Goal: Task Accomplishment & Management: Use online tool/utility

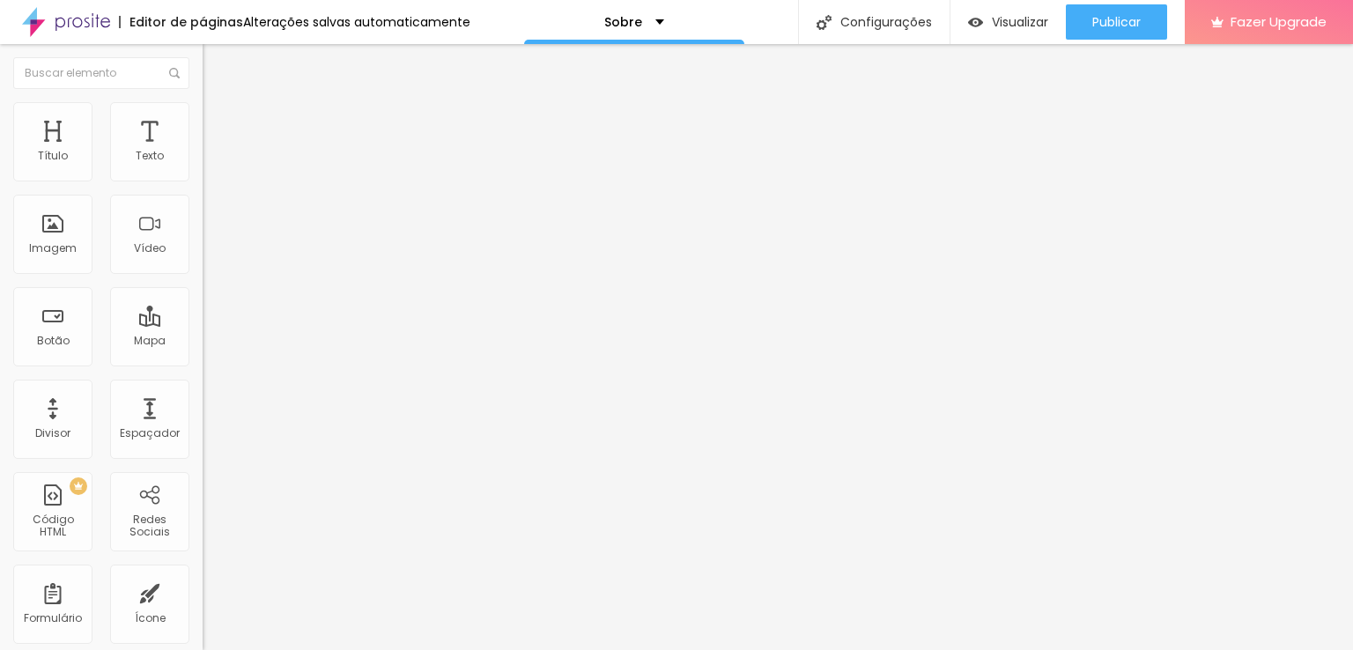
click at [203, 120] on img at bounding box center [211, 128] width 16 height 16
click at [203, 110] on img at bounding box center [211, 110] width 16 height 16
click at [218, 104] on span "Conteúdo" at bounding box center [245, 96] width 55 height 15
click at [203, 166] on input "Alboom [GEOGRAPHIC_DATA]" at bounding box center [308, 157] width 211 height 18
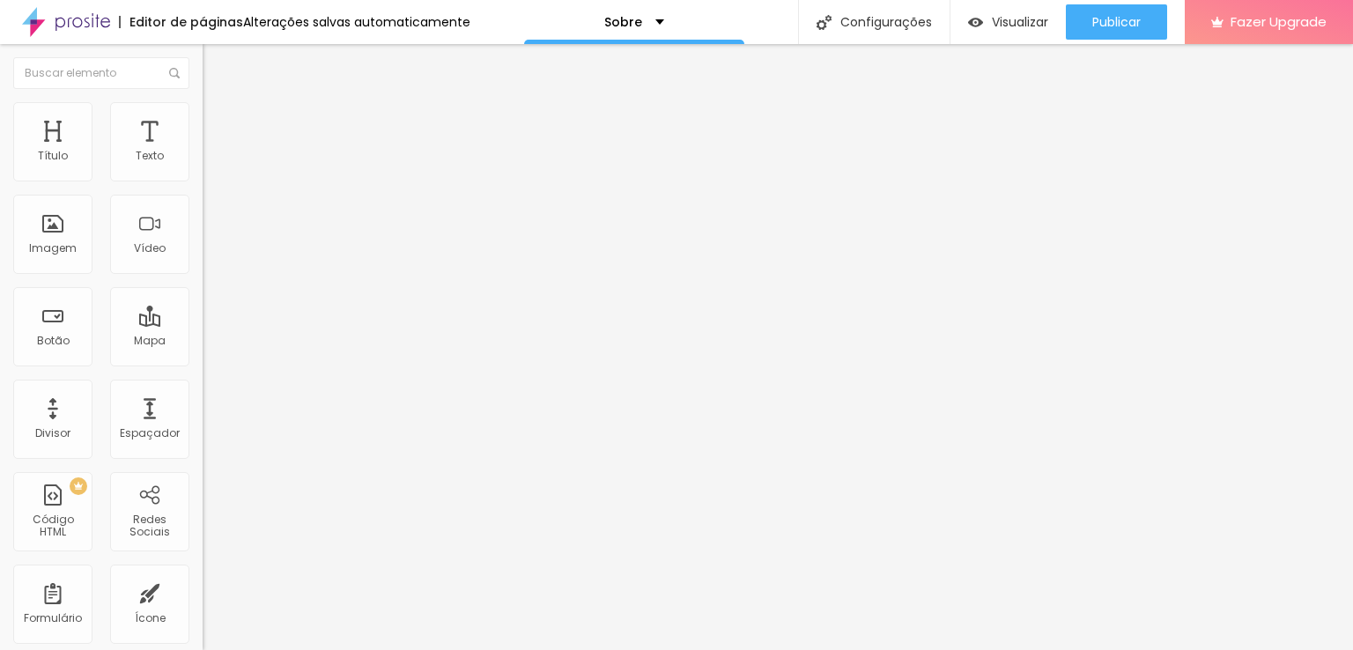
click at [203, 166] on input "Alboom [GEOGRAPHIC_DATA]" at bounding box center [308, 157] width 211 height 18
click at [203, 166] on input "Alboom Brai" at bounding box center [308, 157] width 211 height 18
type input "A"
type input "[STREET_ADDRESS][PERSON_NAME] - Ed. [PERSON_NAME][GEOGRAPHIC_DATA], [GEOGRAPHIC…"
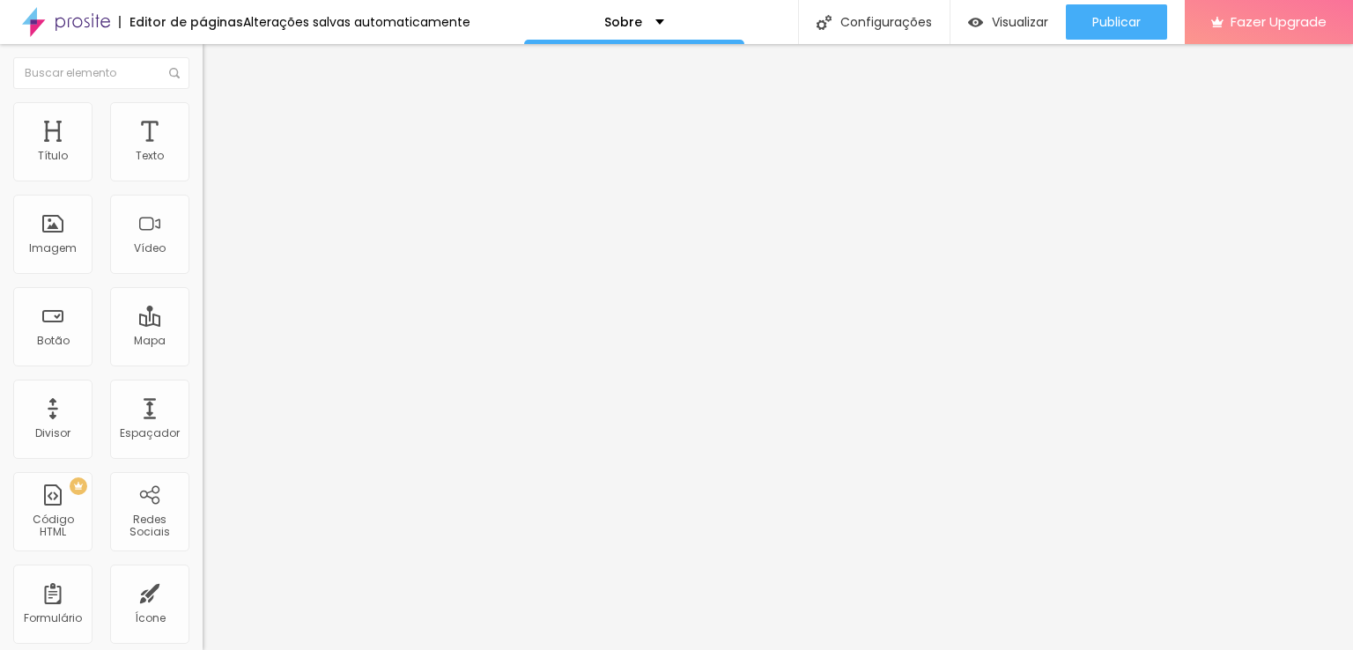
scroll to position [0, 0]
click at [218, 122] on span "Estilo" at bounding box center [231, 114] width 27 height 15
type input "95"
type input "90"
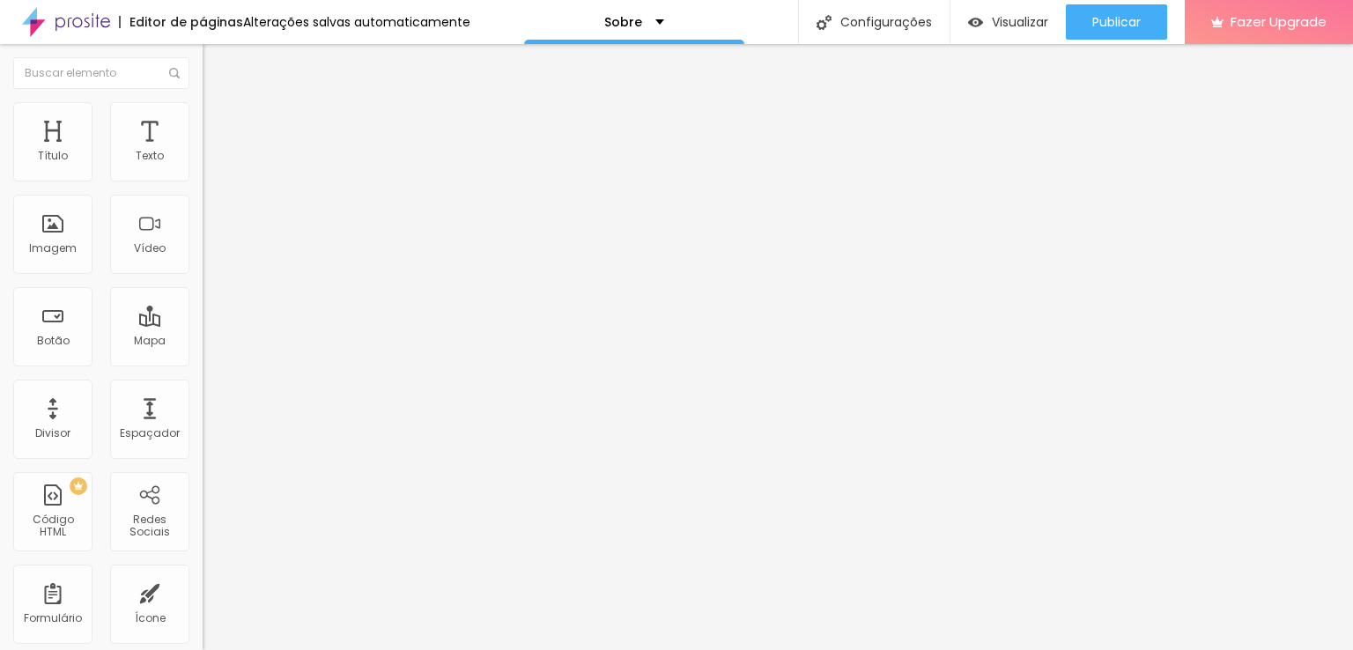
type input "90"
type input "85"
type input "80"
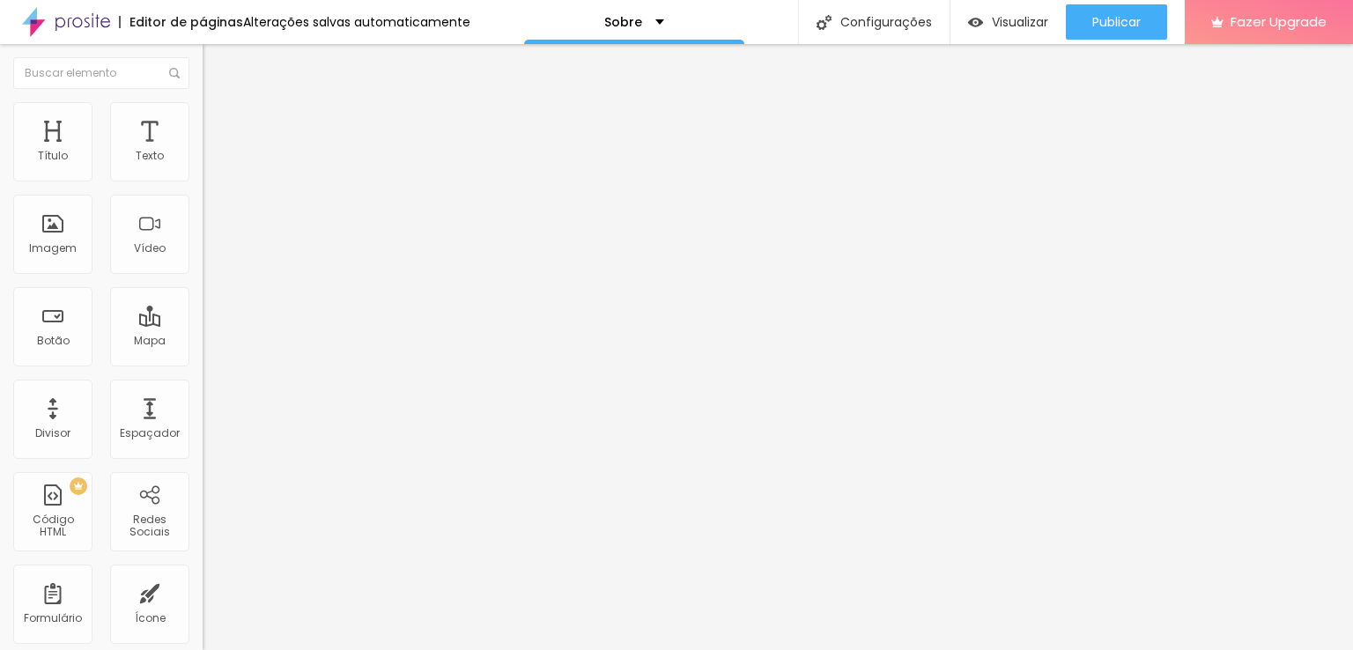
type input "75"
type input "30"
type input "35"
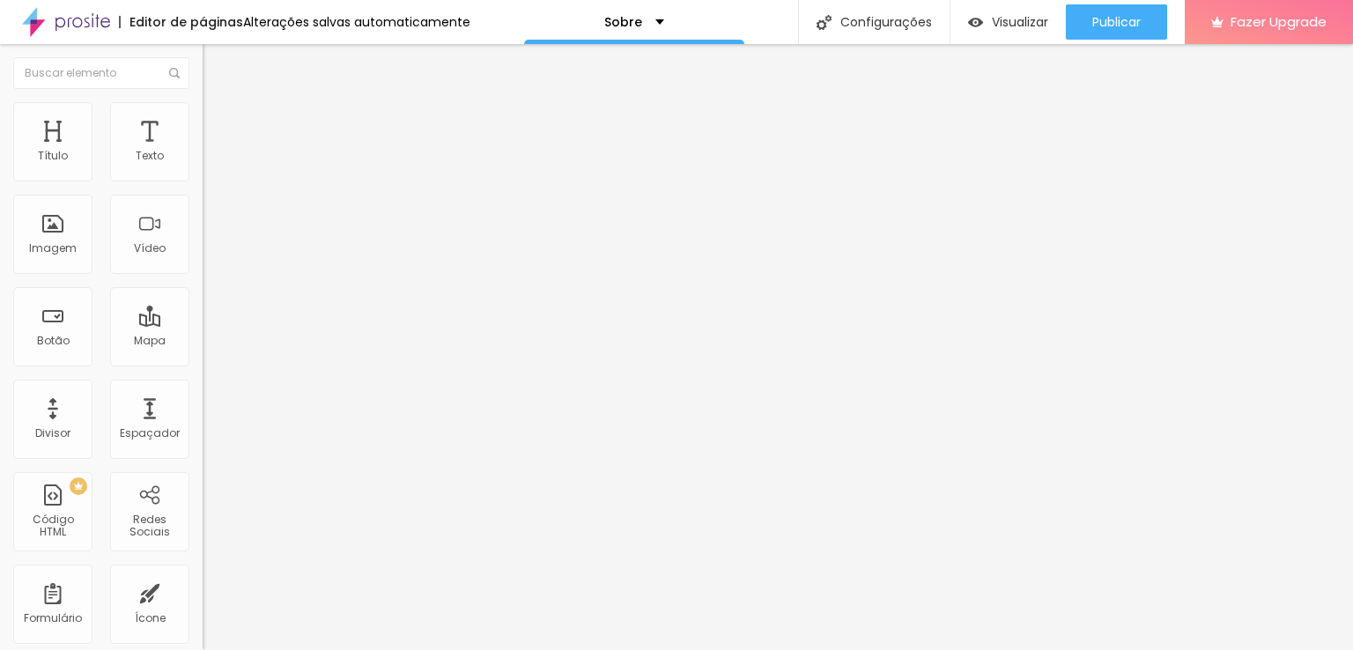
type input "35"
type input "40"
type input "45"
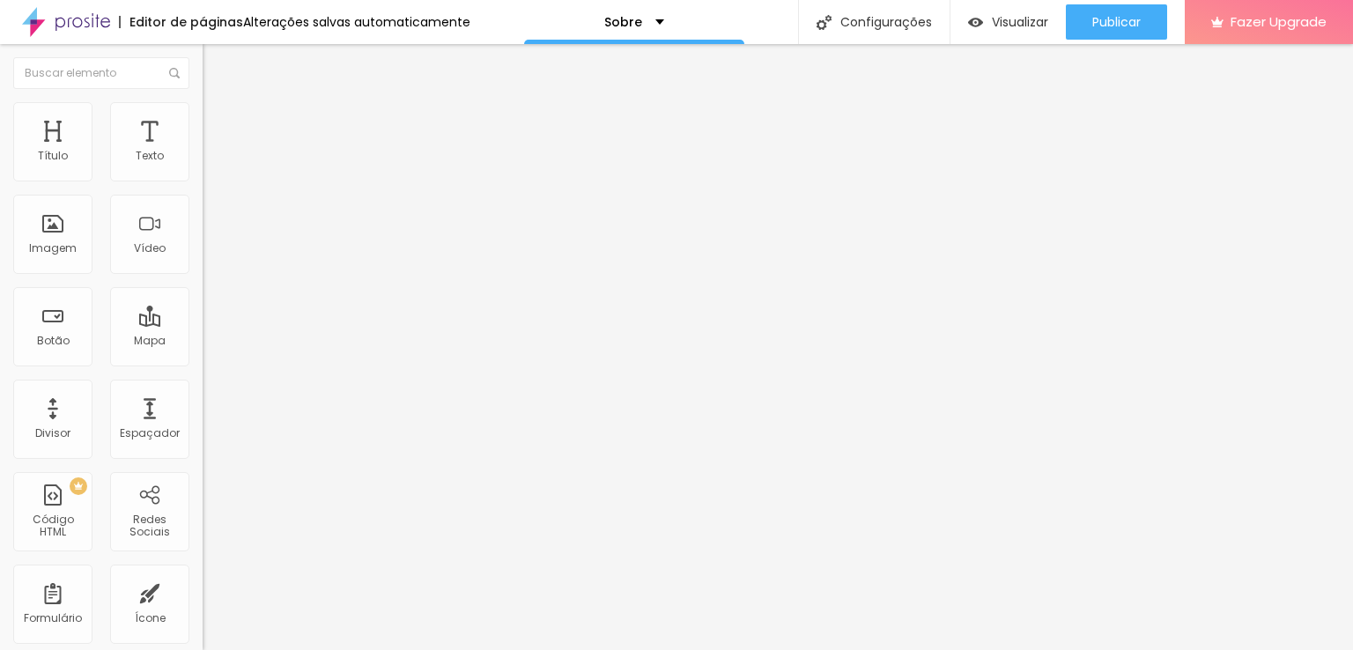
type input "40"
type input "35"
type input "30"
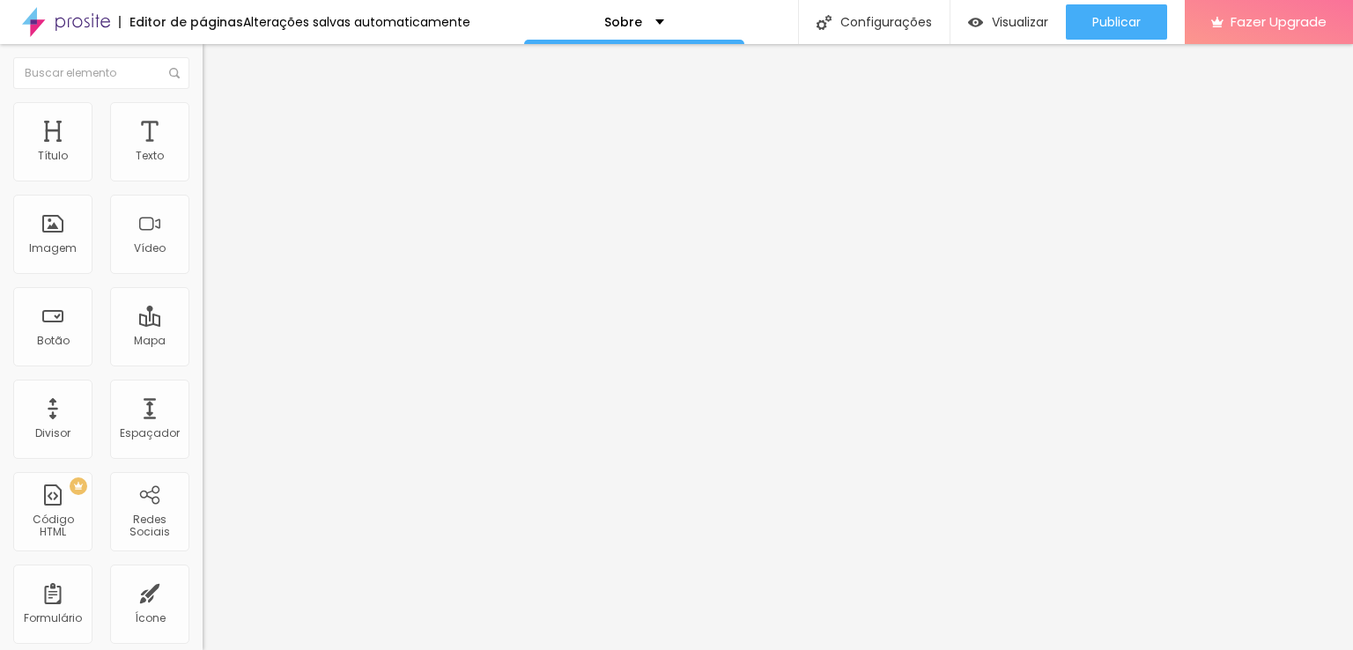
type input "30"
type input "25"
type input "30"
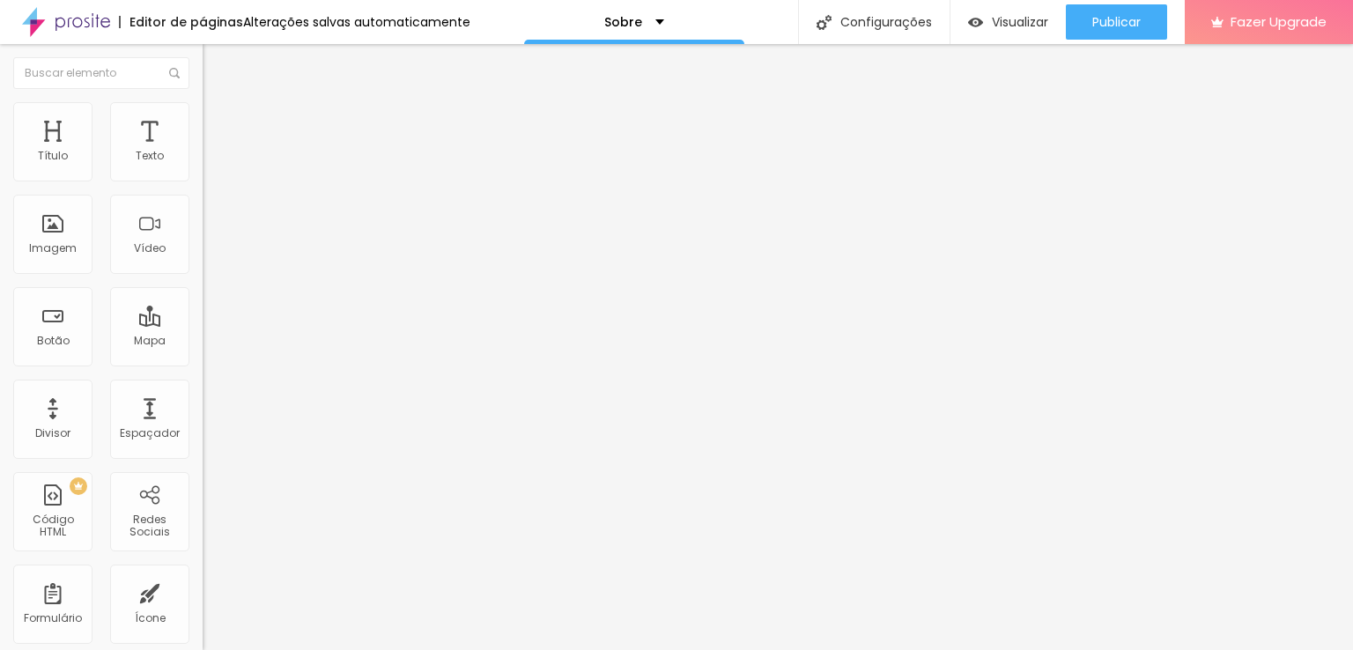
type input "35"
type input "40"
type input "45"
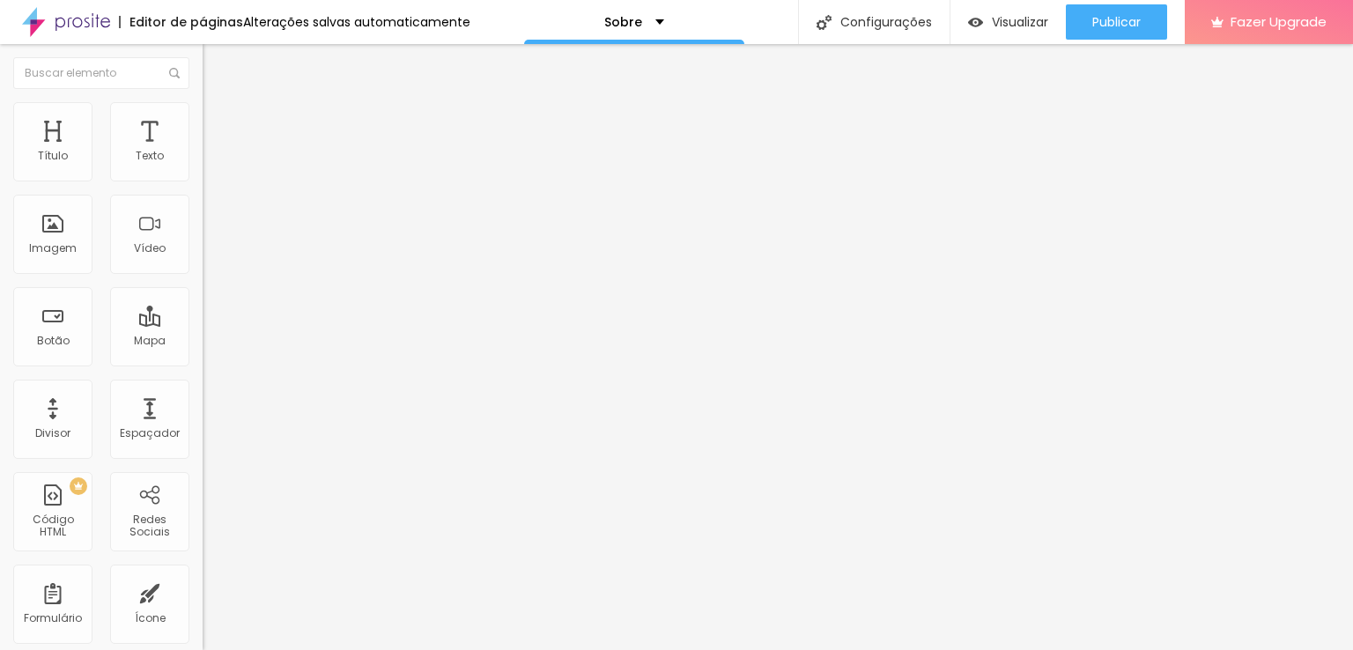
type input "45"
type input "50"
type input "55"
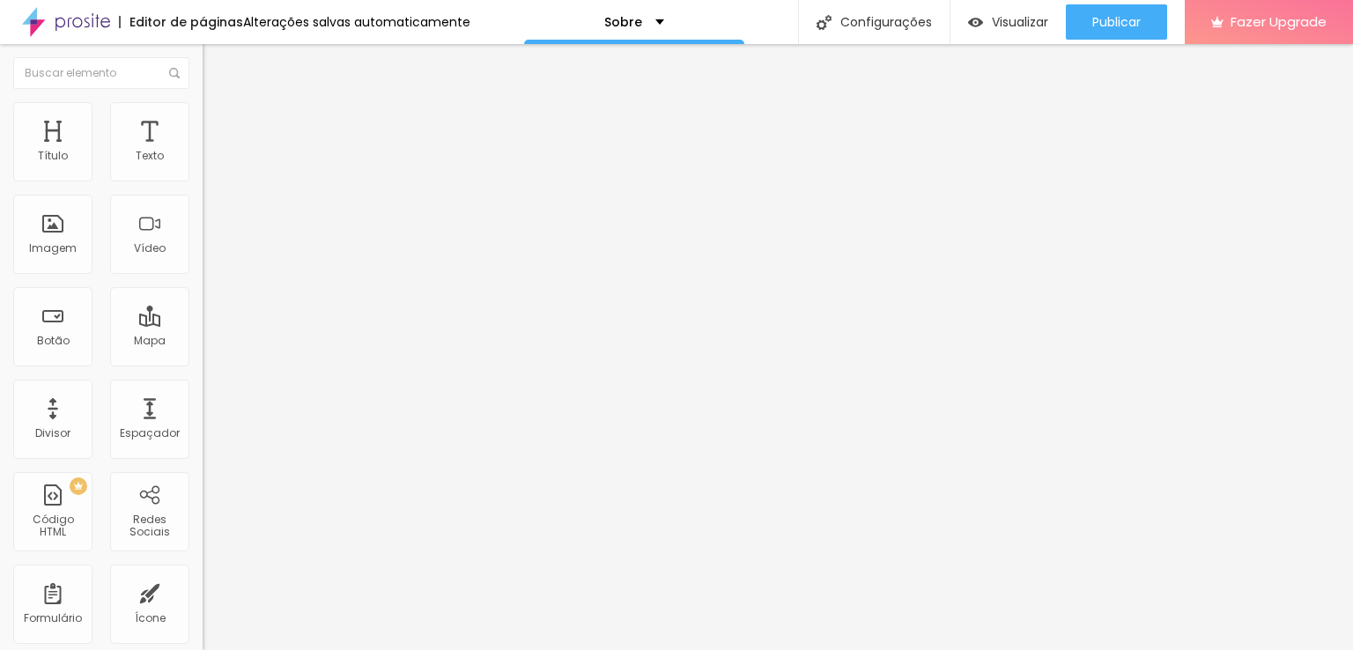
type input "60"
type input "55"
type input "50"
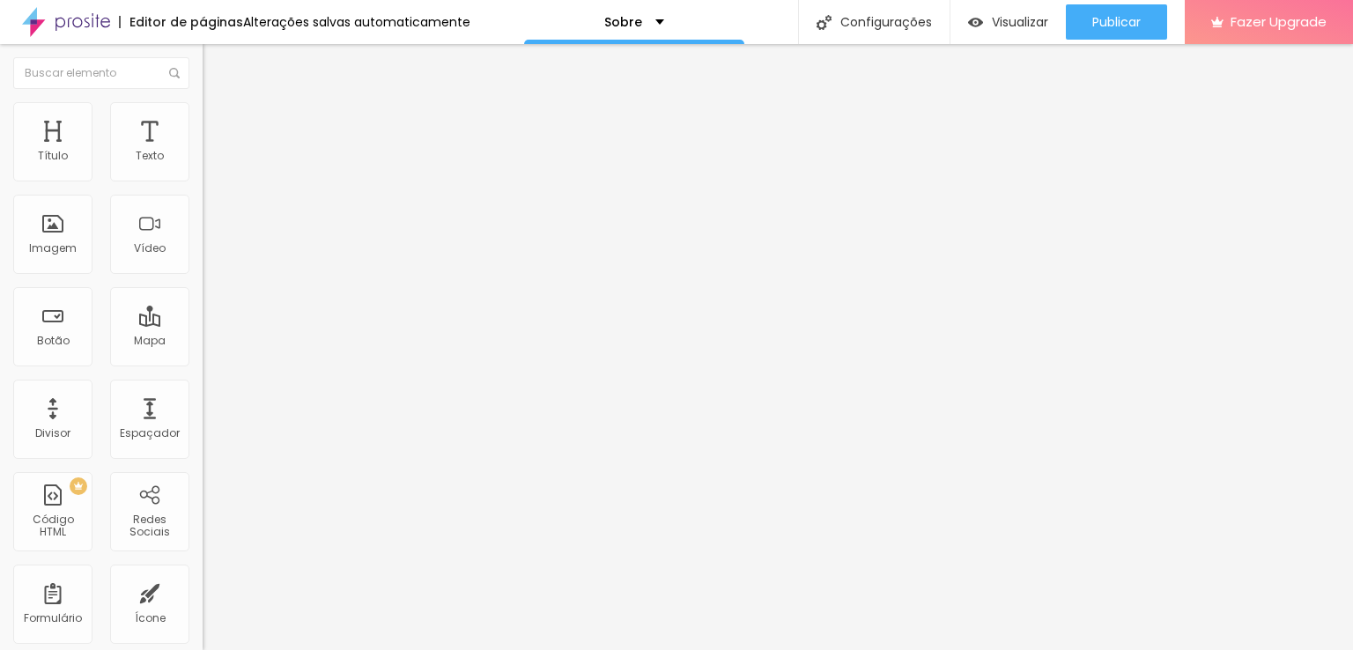
type input "50"
type input "45"
type input "40"
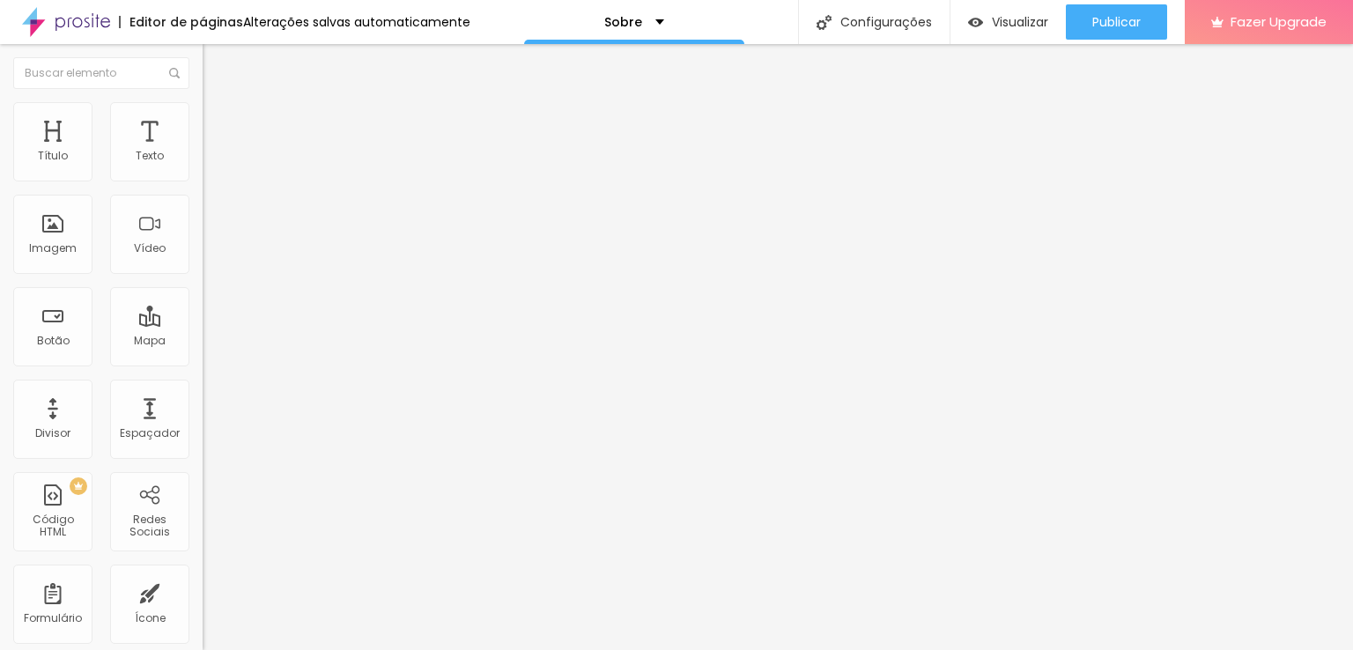
type input "35"
drag, startPoint x: 183, startPoint y: 187, endPoint x: 46, endPoint y: 217, distance: 140.8
type input "35"
click at [203, 181] on input "range" at bounding box center [260, 173] width 114 height 14
click at [203, 114] on li "Estilo" at bounding box center [304, 111] width 203 height 18
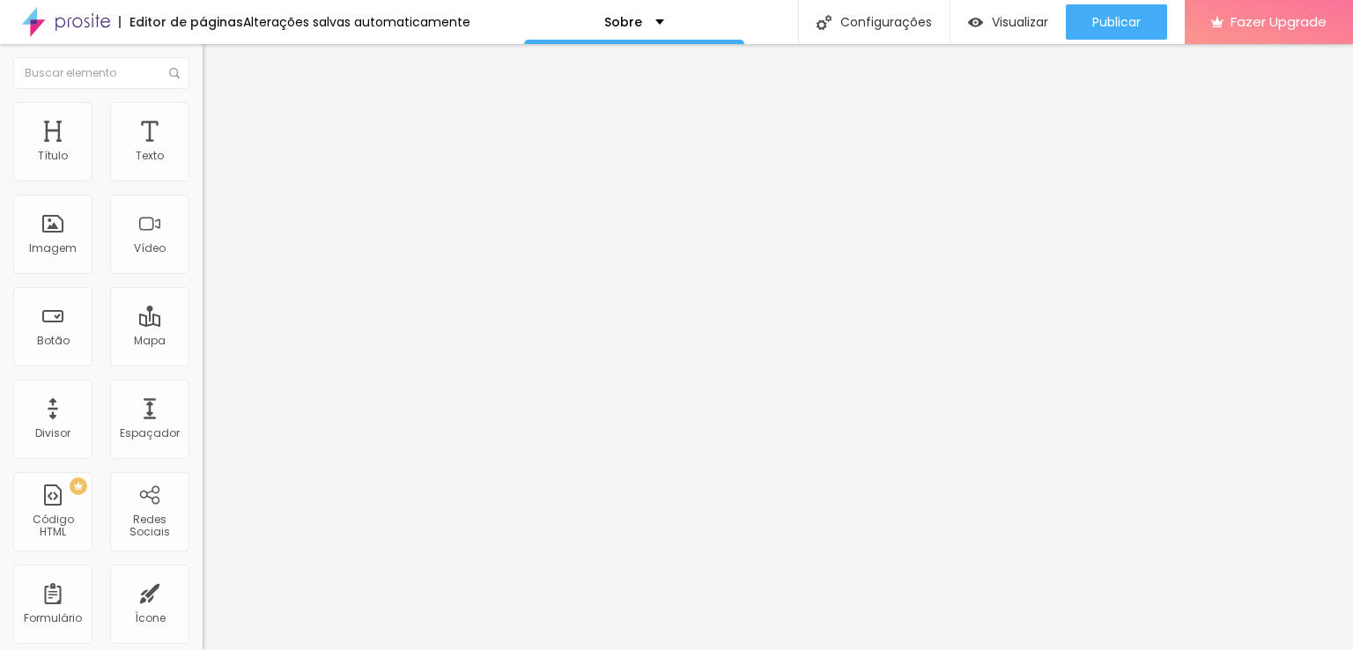
type input "40"
type input "45"
type input "50"
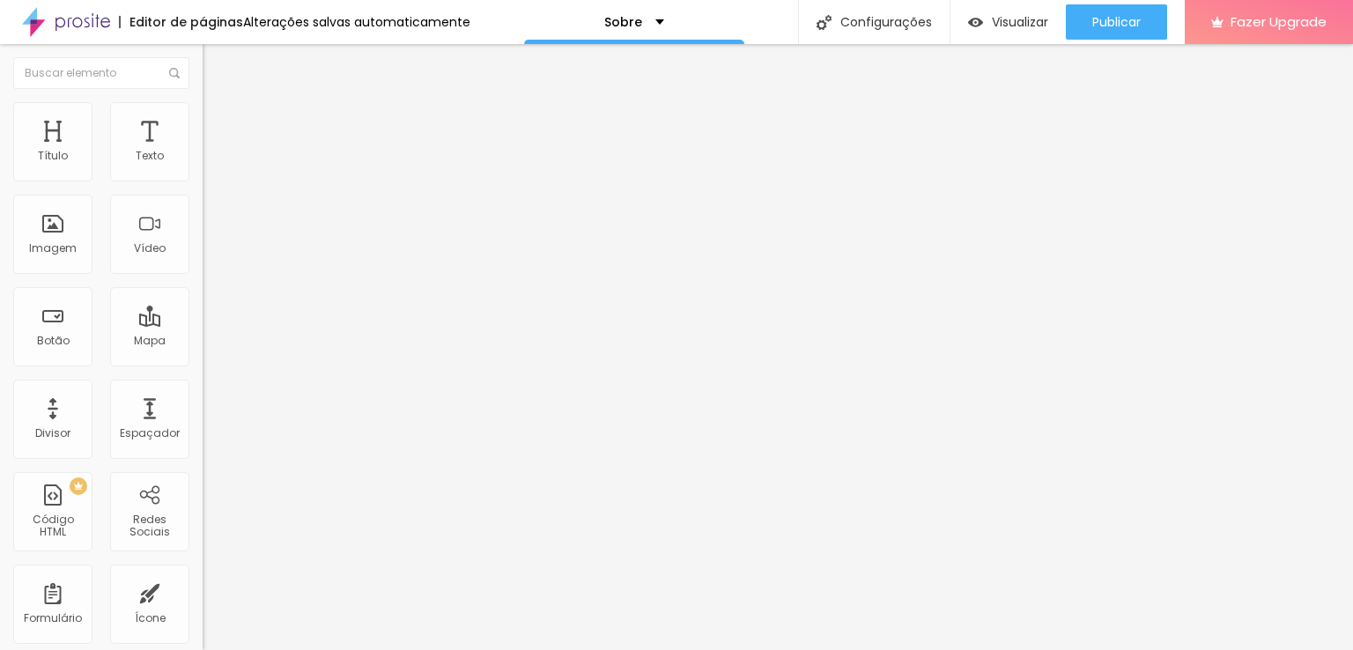
type input "50"
type input "60"
type input "65"
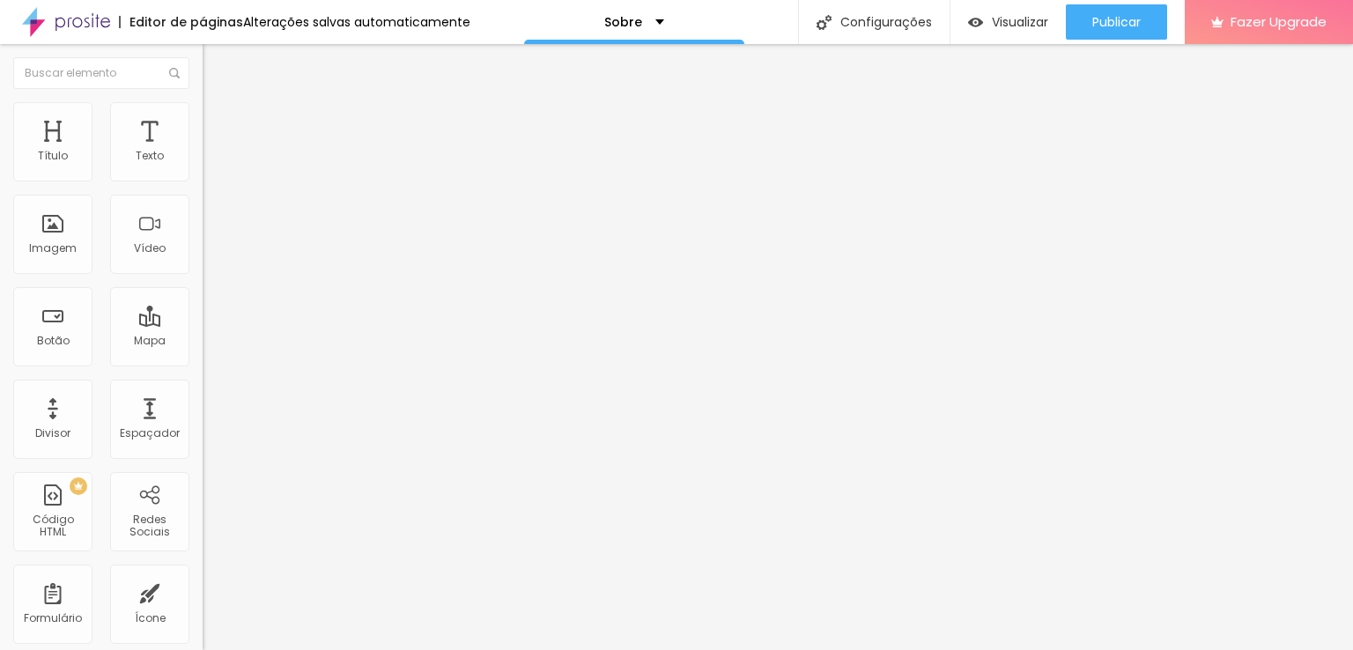
type input "70"
type input "75"
type input "80"
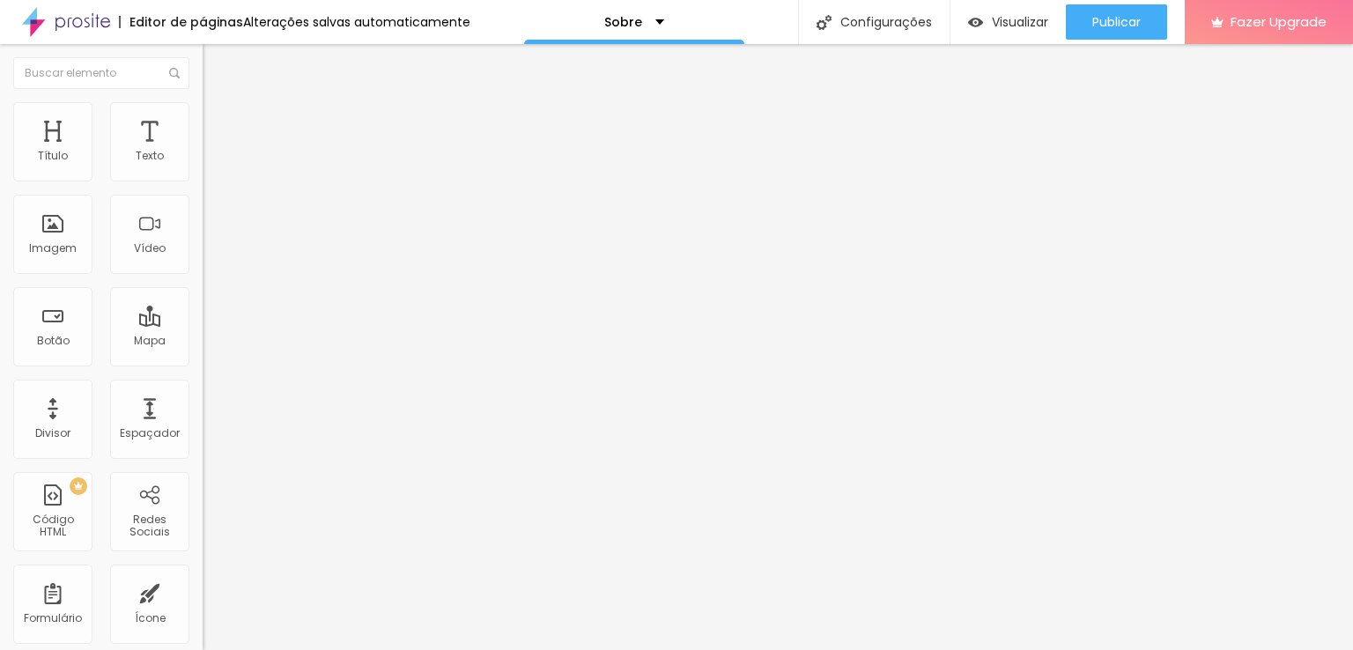
type input "80"
type input "85"
type input "90"
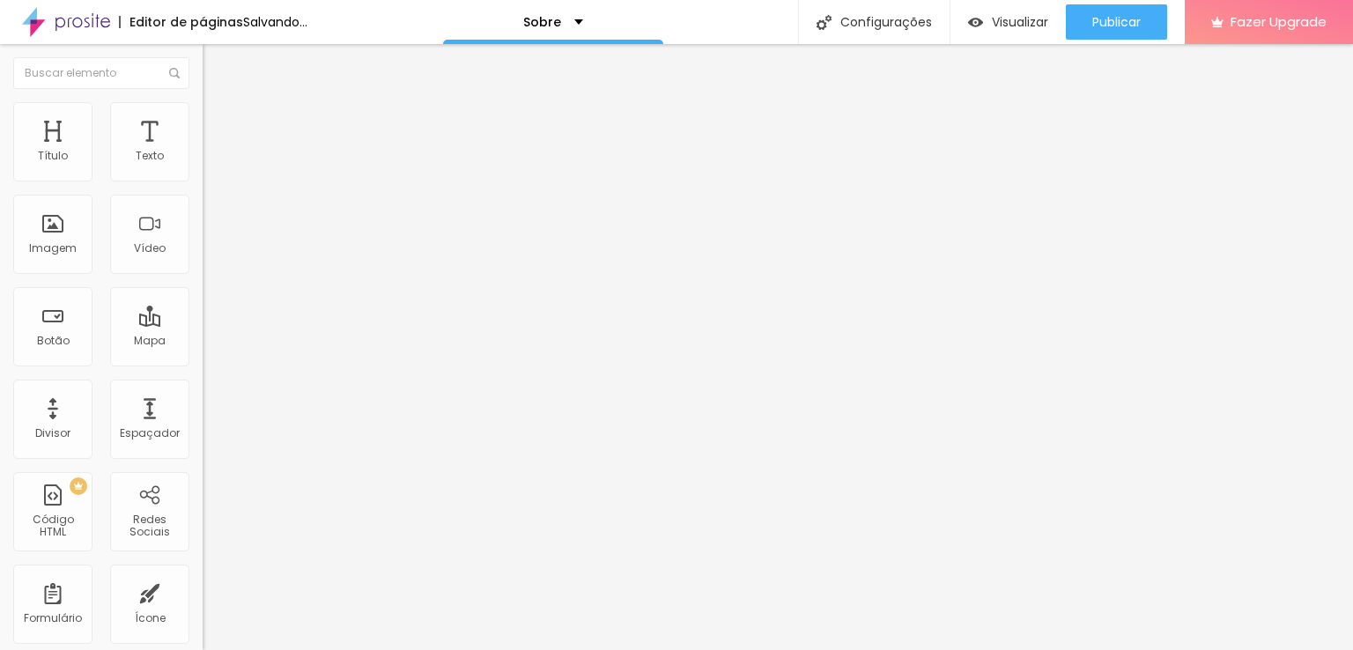
type input "95"
drag, startPoint x: 54, startPoint y: 188, endPoint x: 173, endPoint y: 179, distance: 119.2
type input "95"
click at [203, 179] on input "range" at bounding box center [260, 173] width 114 height 14
click at [203, 111] on img at bounding box center [211, 110] width 16 height 16
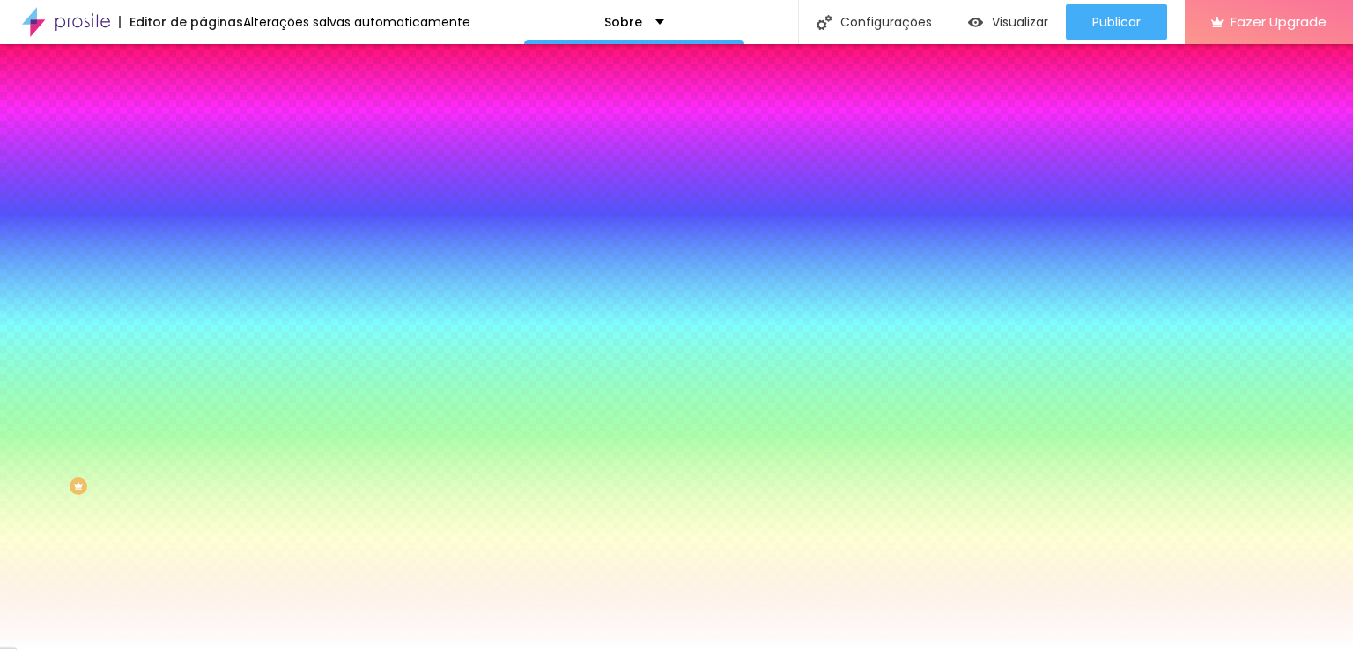
click at [203, 130] on li "Avançado" at bounding box center [304, 129] width 203 height 18
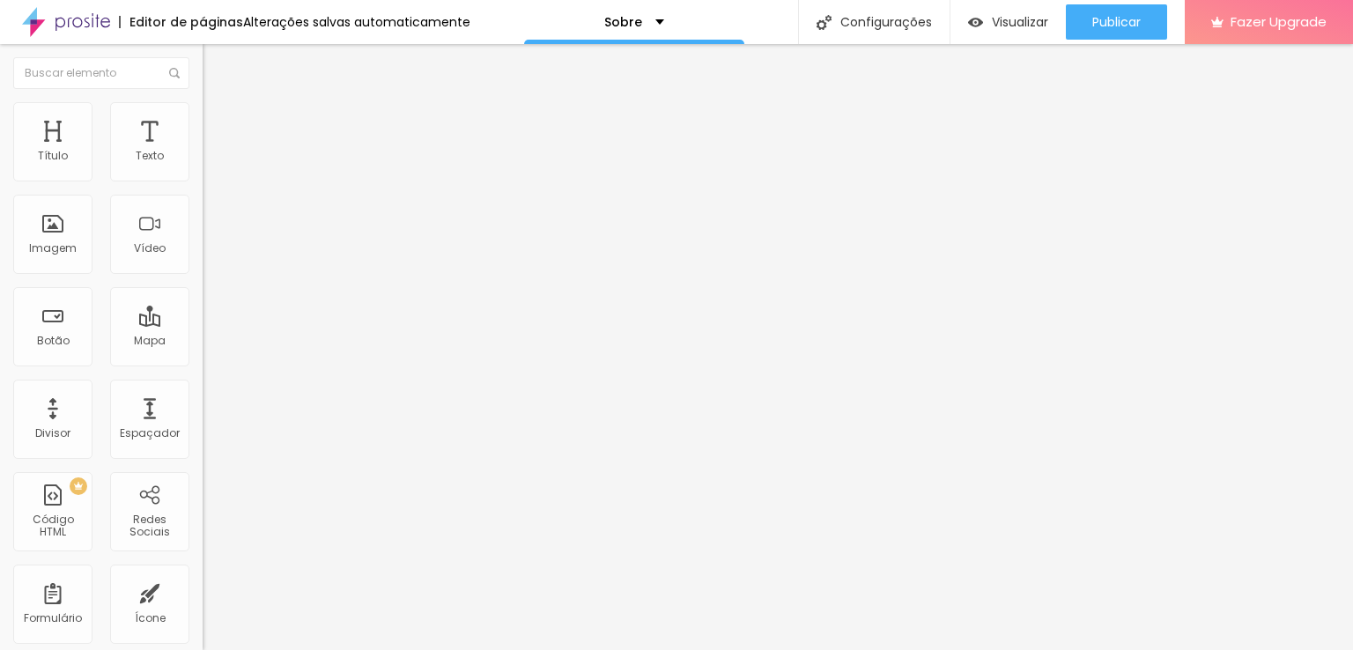
click at [203, 114] on li "Estilo" at bounding box center [304, 111] width 203 height 18
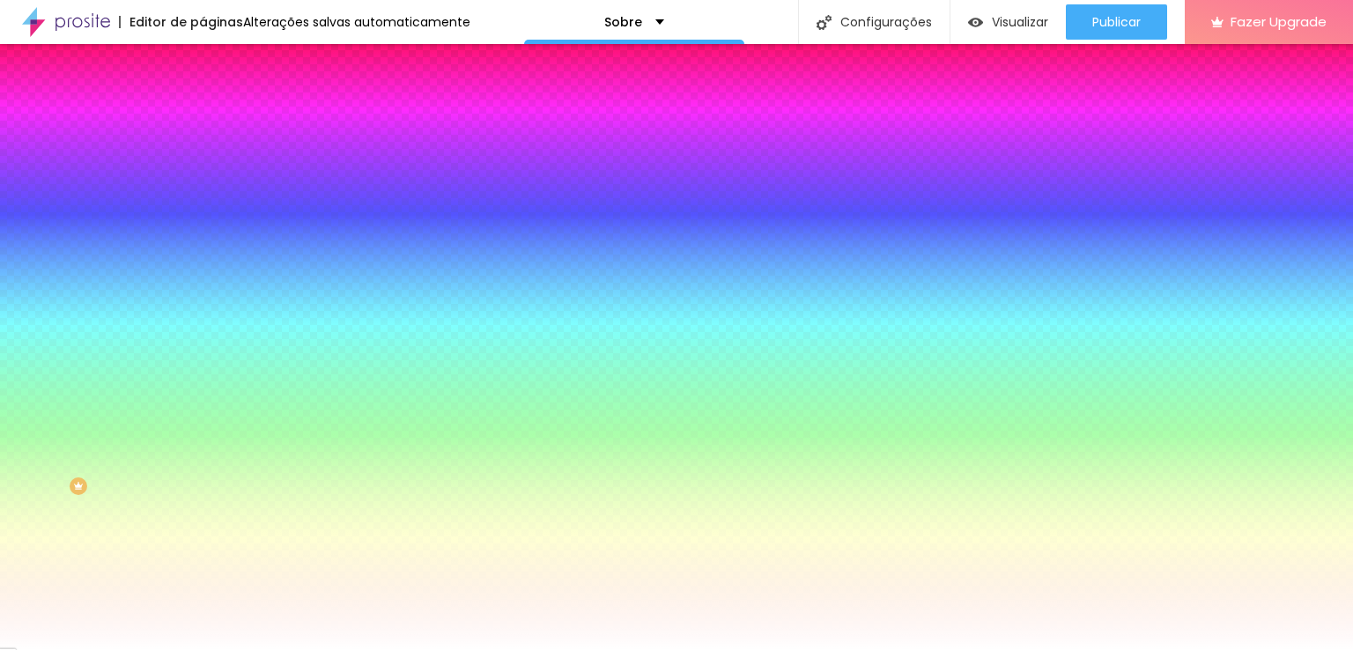
click at [203, 102] on li "Conteúdo" at bounding box center [304, 94] width 203 height 18
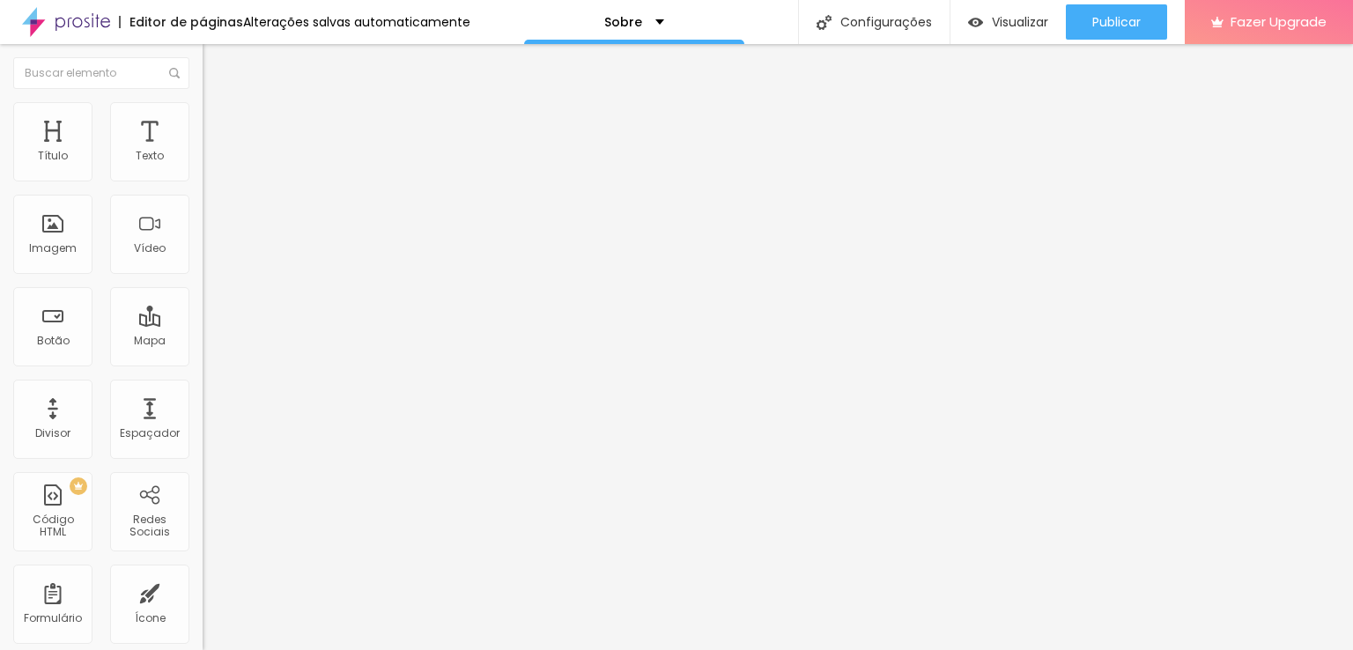
click at [218, 119] on span "Estilo" at bounding box center [231, 114] width 27 height 15
click at [203, 178] on img at bounding box center [209, 184] width 12 height 12
click at [203, 356] on div "Instagram" at bounding box center [304, 361] width 203 height 11
click at [203, 599] on input "https://" at bounding box center [308, 608] width 211 height 18
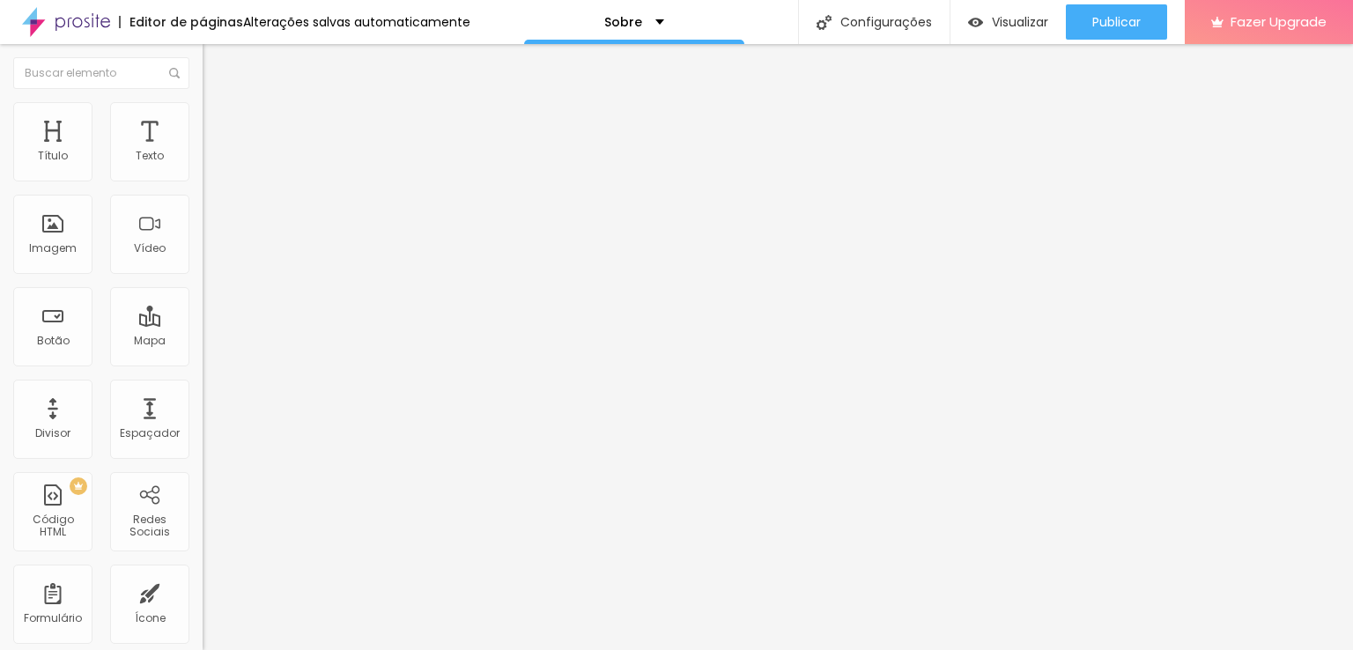
click at [203, 599] on input "https://" at bounding box center [308, 608] width 211 height 18
paste input "[DOMAIN_NAME][URL]"
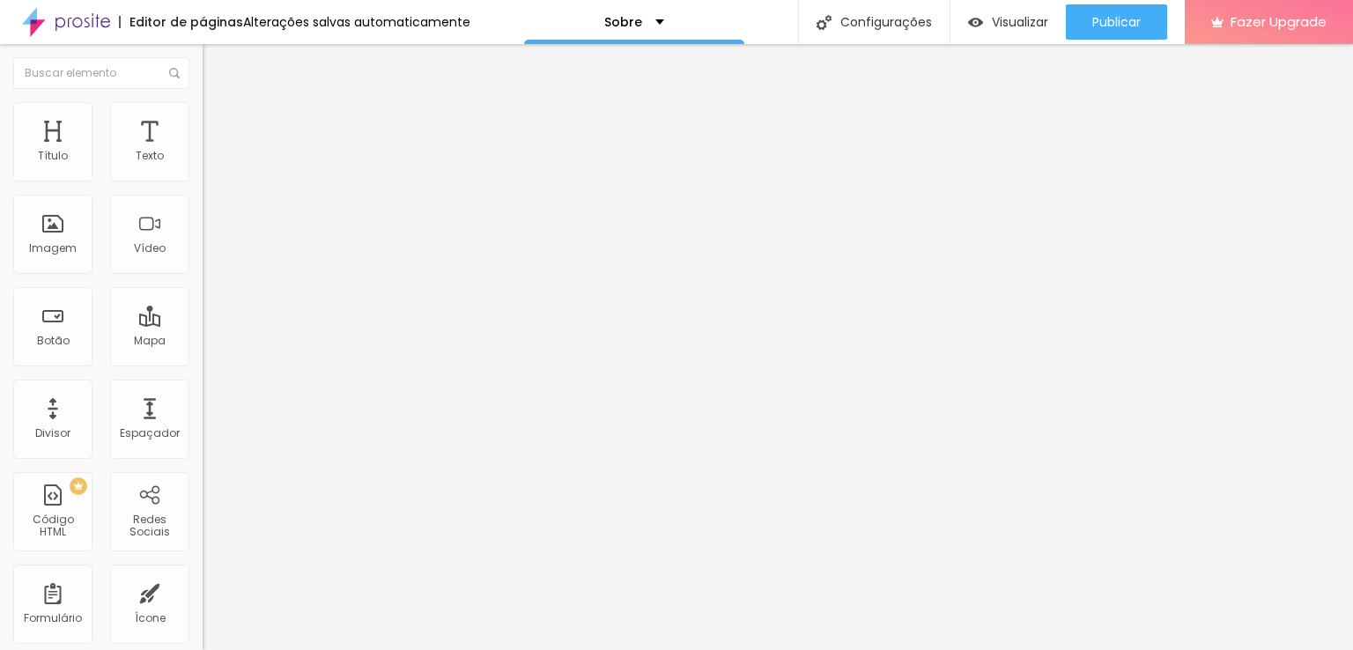
drag, startPoint x: 123, startPoint y: 279, endPoint x: 38, endPoint y: 294, distance: 86.7
click at [203, 304] on div "Instagram Rede social Instagram Endereço URL [URL][DOMAIN_NAME] Abrir em uma no…" at bounding box center [304, 432] width 203 height 591
type input "[URL][DOMAIN_NAME]"
click at [218, 120] on span "Estilo" at bounding box center [231, 114] width 27 height 15
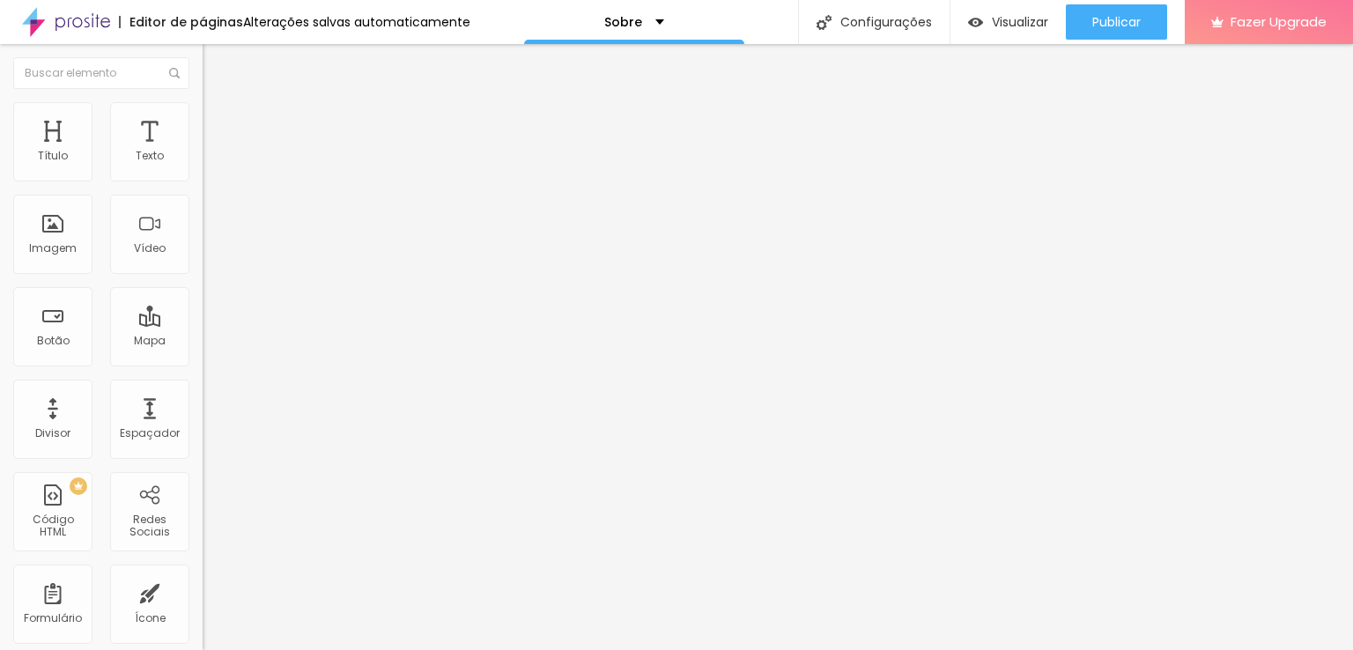
click at [203, 321] on button "button" at bounding box center [215, 312] width 25 height 18
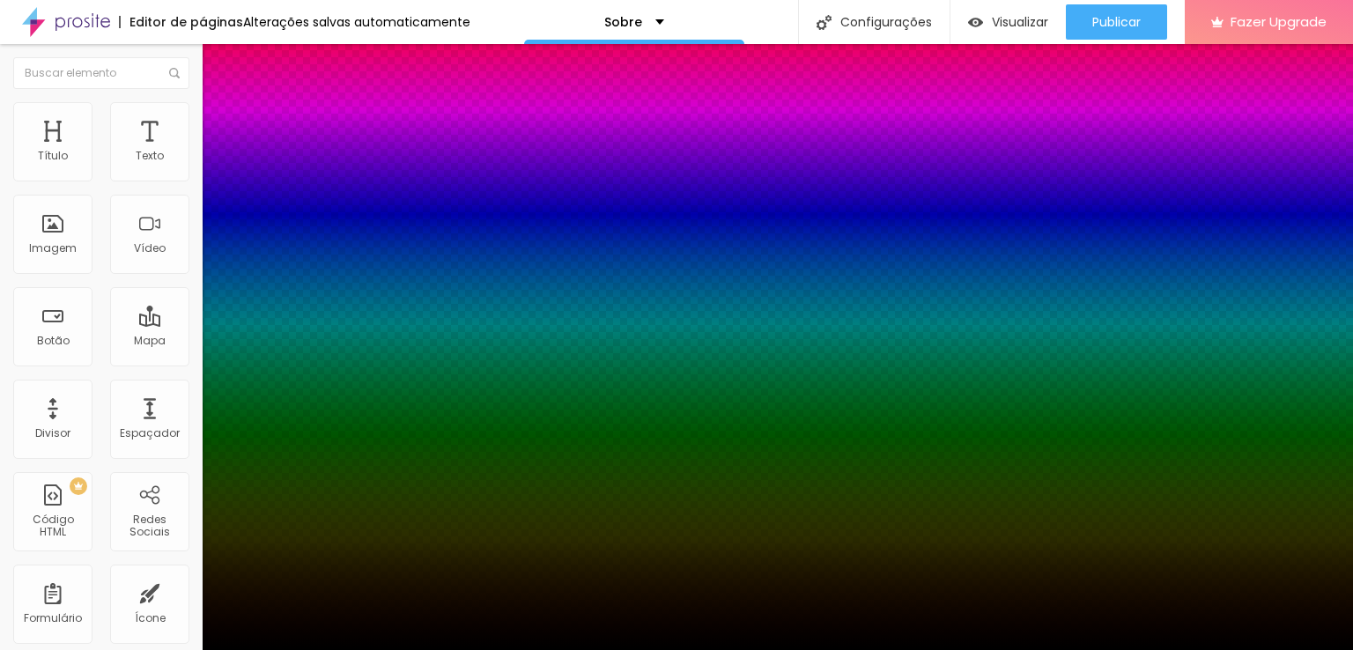
click at [18, 649] on div at bounding box center [676, 650] width 1353 height 0
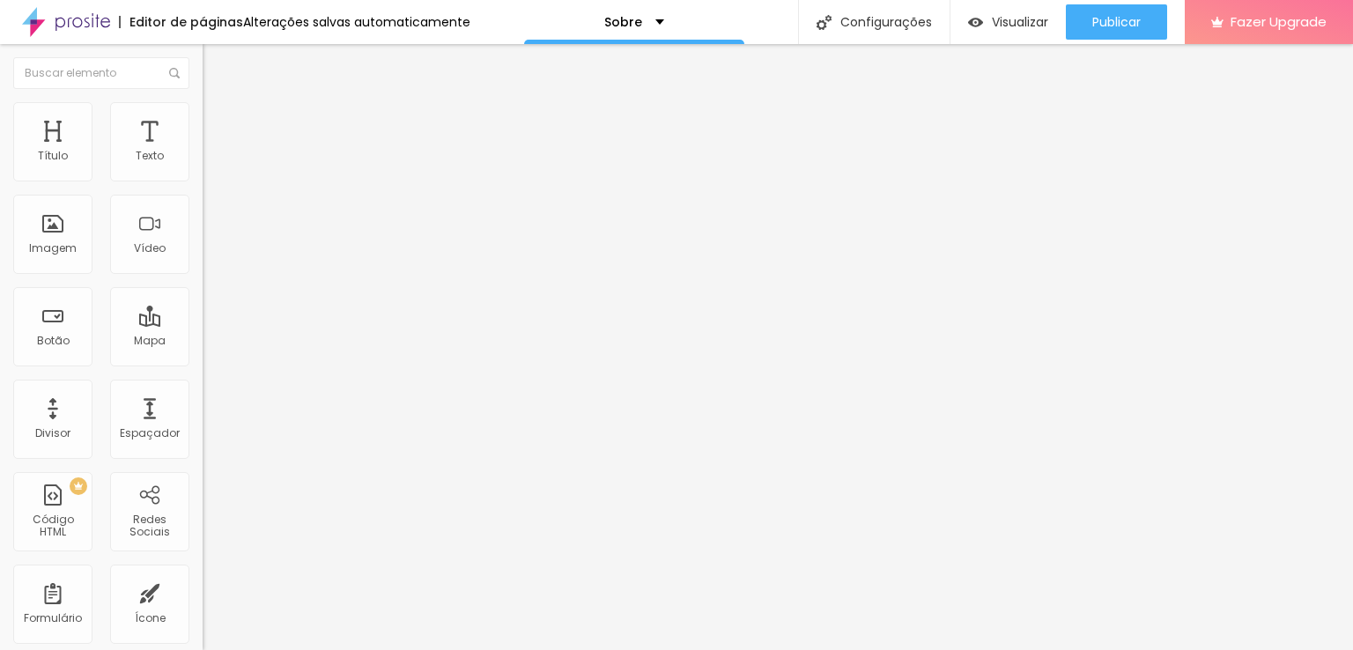
click at [203, 120] on li "Avançado" at bounding box center [304, 129] width 203 height 18
click at [203, 108] on li "Estilo" at bounding box center [304, 111] width 203 height 18
click at [218, 104] on span "Conteúdo" at bounding box center [245, 96] width 55 height 15
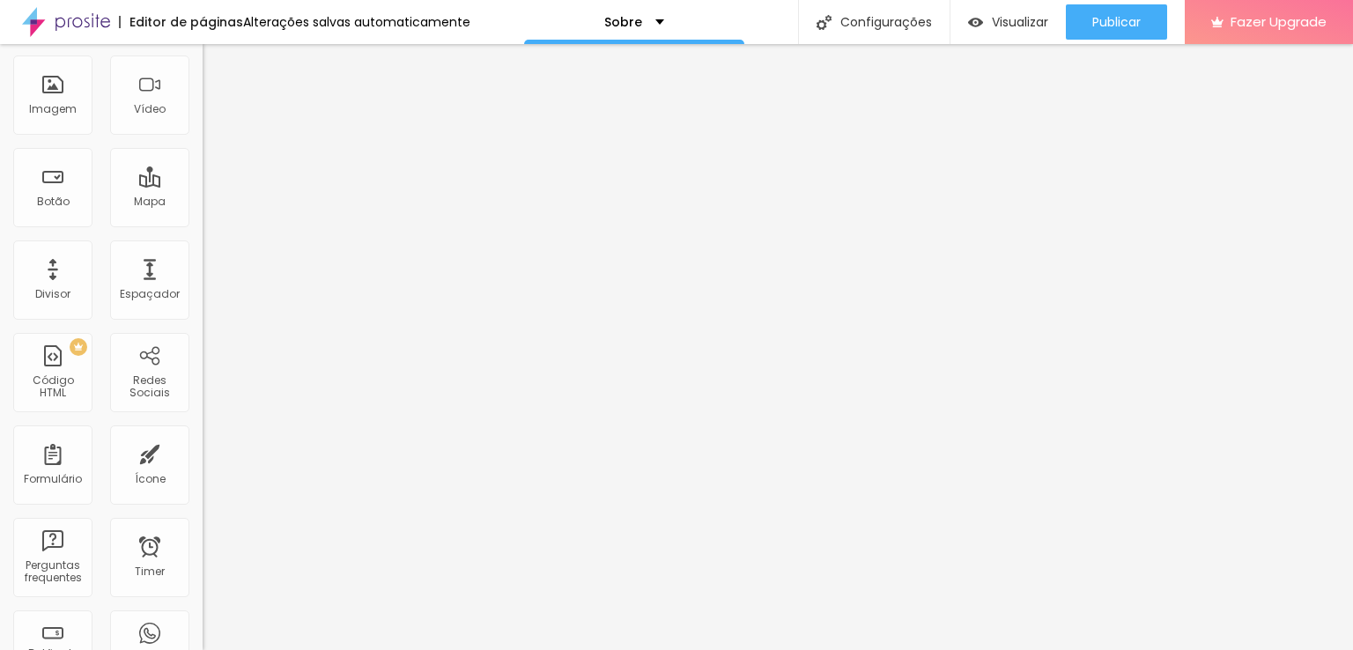
scroll to position [109, 0]
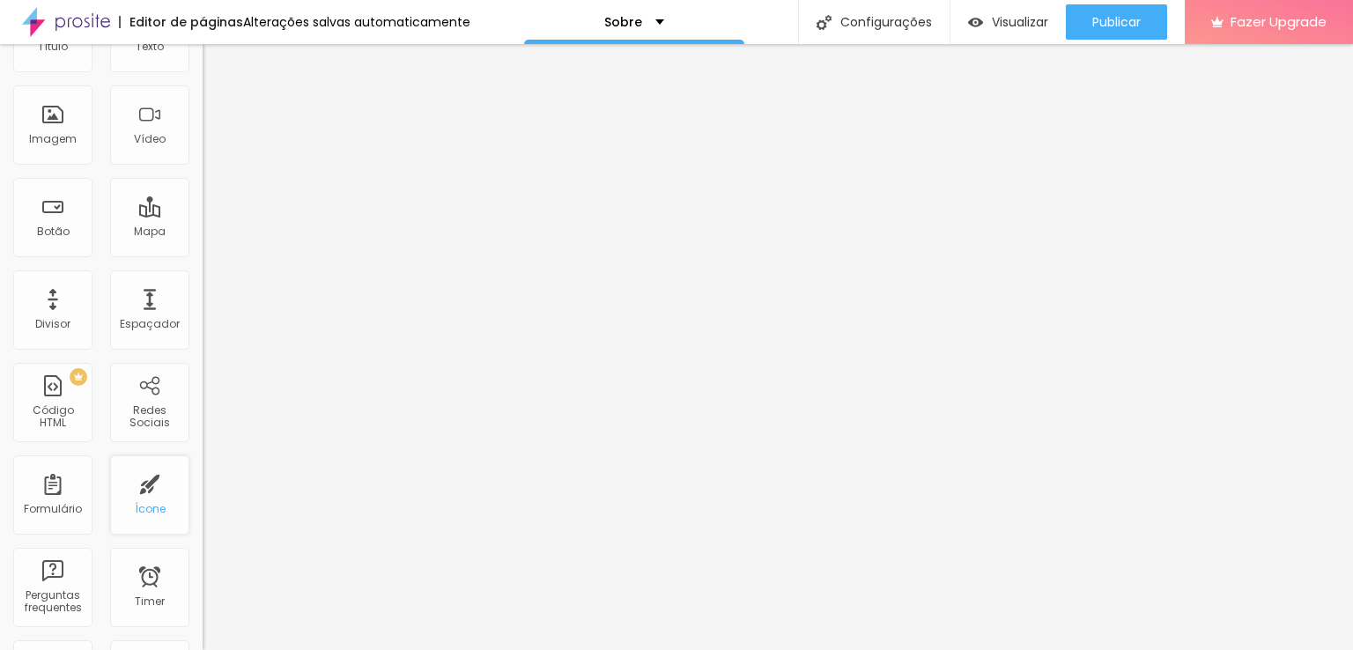
click at [141, 488] on div "Ícone" at bounding box center [149, 494] width 79 height 79
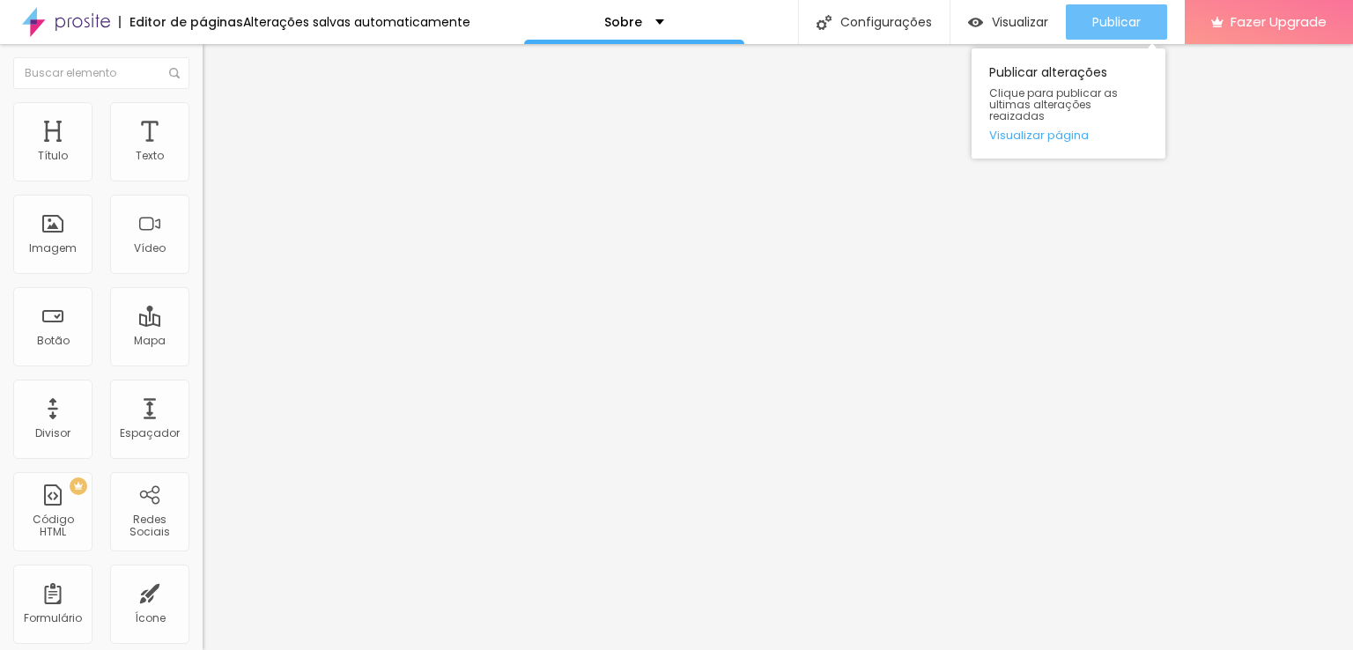
click at [1113, 22] on span "Publicar" at bounding box center [1116, 22] width 48 height 14
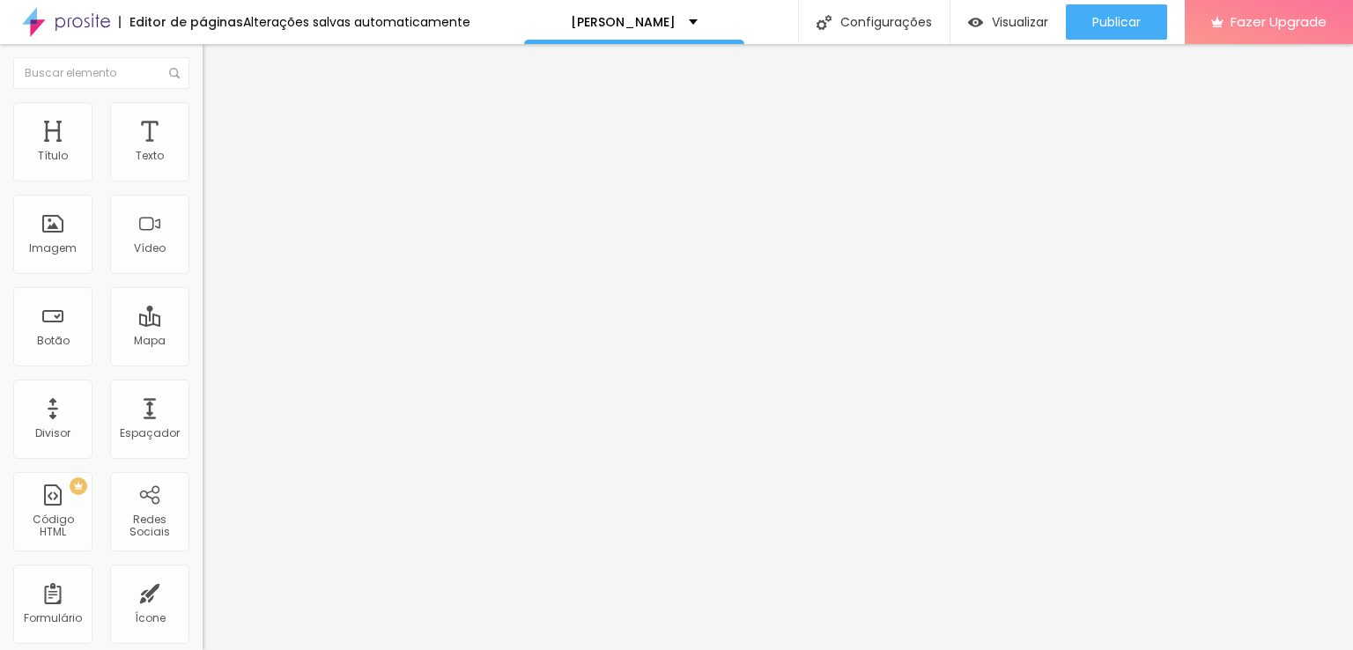
click at [229, 194] on div "Conectar" at bounding box center [260, 175] width 63 height 35
click at [229, 183] on div "Conectar" at bounding box center [260, 175] width 63 height 15
click at [203, 178] on img at bounding box center [209, 184] width 12 height 12
click at [203, 356] on div "Instagram" at bounding box center [304, 361] width 203 height 11
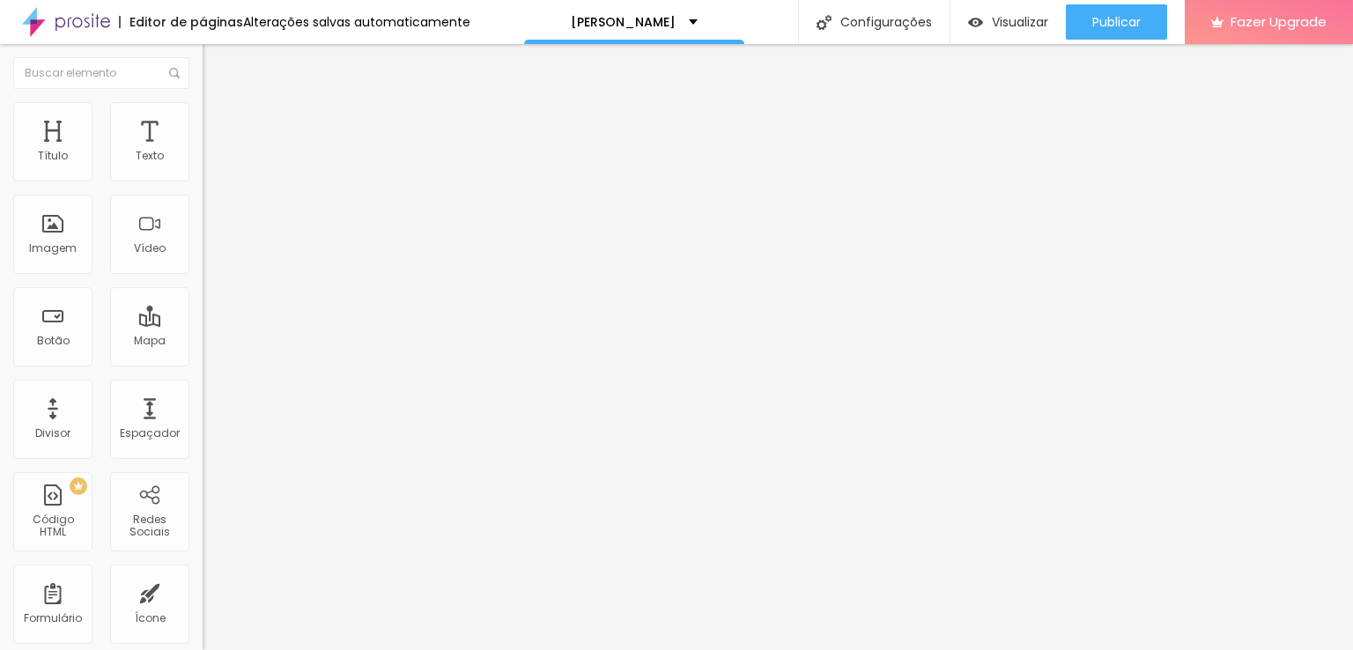
click at [203, 599] on input "https://" at bounding box center [308, 608] width 211 height 18
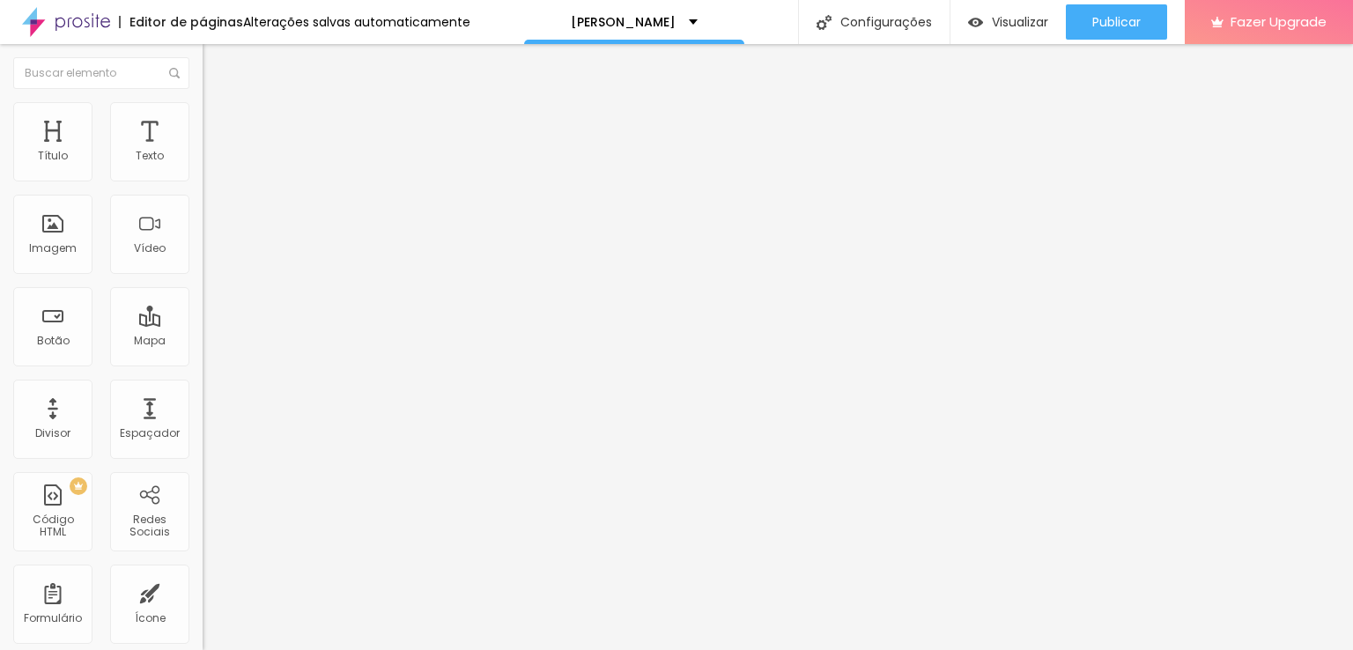
paste input "www.instagram.com/joyvedovatto/"
type input "https://www.instagram.com/joyvedovatto/"
click at [203, 454] on div "Editar Redes Sociais Conteúdo Estilo Avançado Instagram Rede social Instagram E…" at bounding box center [304, 347] width 203 height 606
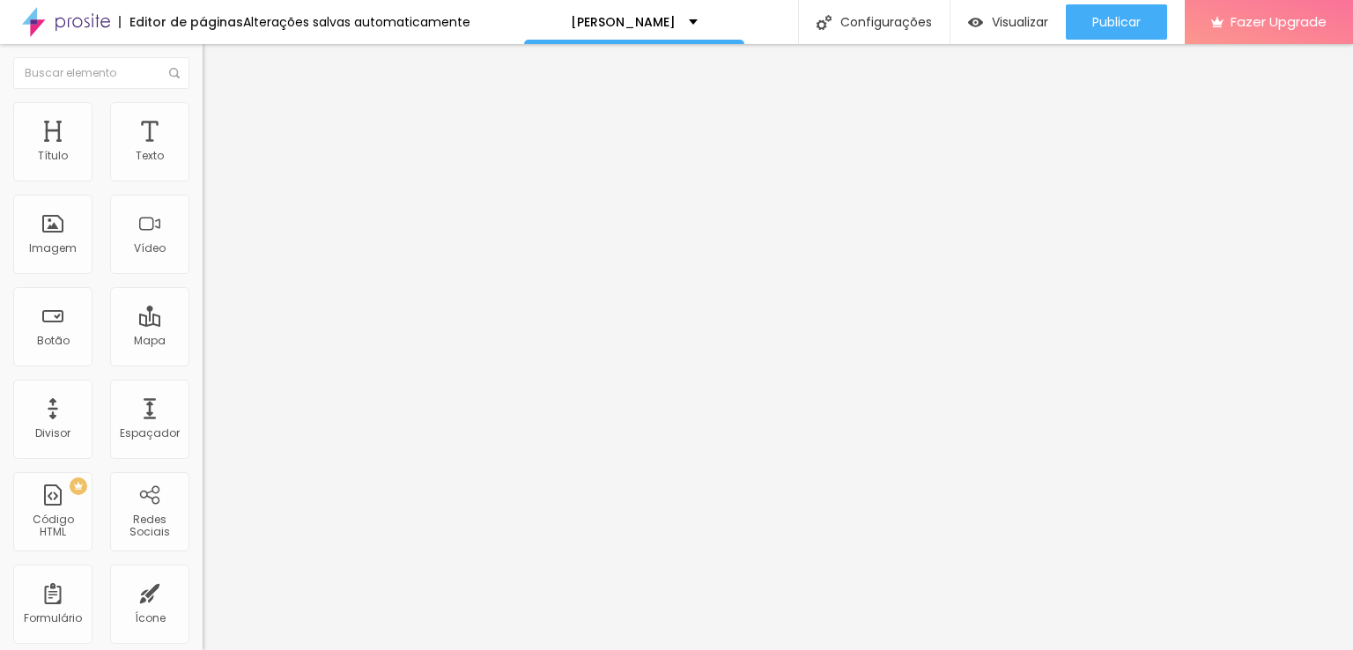
click at [216, 66] on img "button" at bounding box center [223, 64] width 14 height 14
click at [203, 55] on button "Editar Texto" at bounding box center [304, 64] width 203 height 41
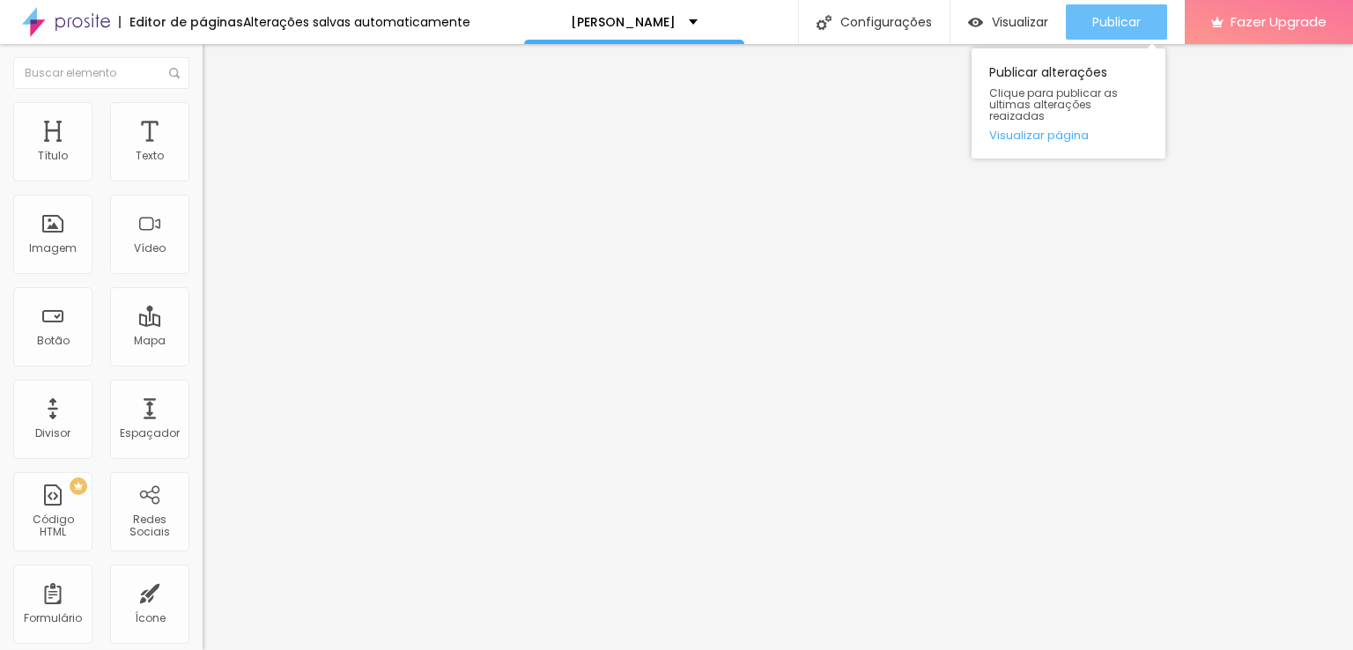
click at [1104, 22] on span "Publicar" at bounding box center [1116, 22] width 48 height 14
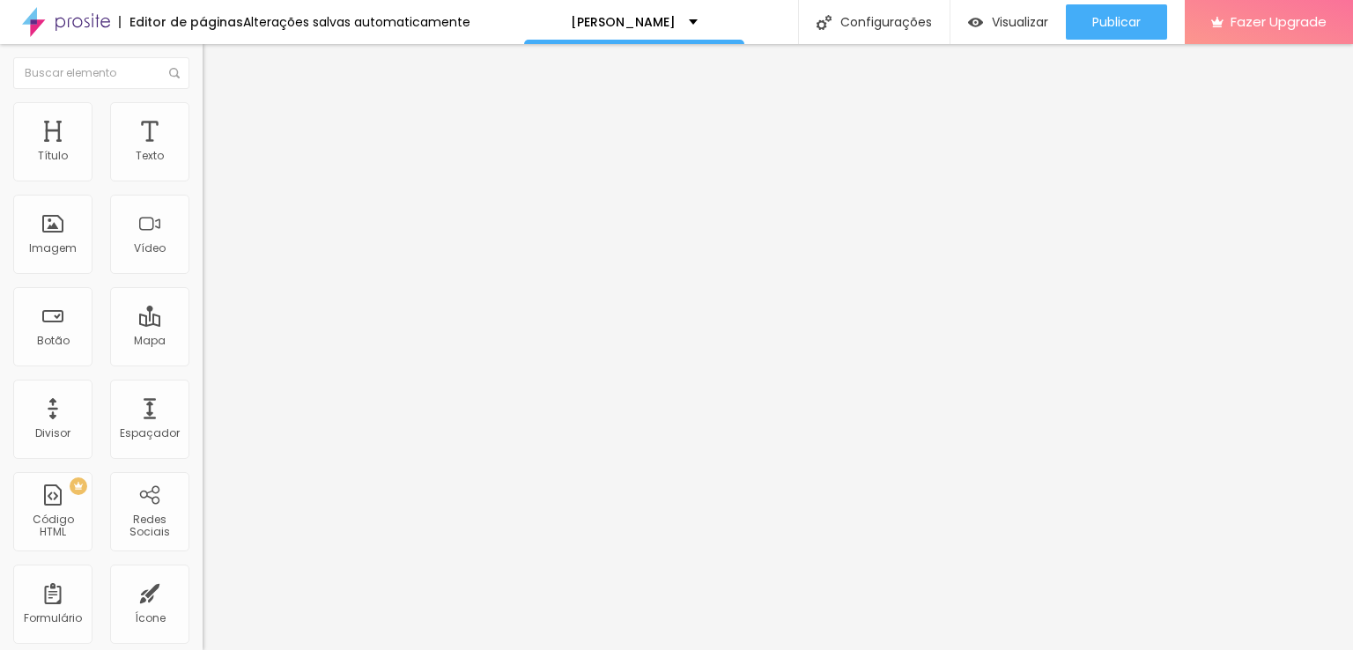
click at [203, 122] on ul "Conteúdo Estilo Avançado" at bounding box center [304, 111] width 203 height 53
click at [203, 102] on li "Conteúdo" at bounding box center [304, 94] width 203 height 18
click at [216, 61] on img "button" at bounding box center [223, 64] width 14 height 14
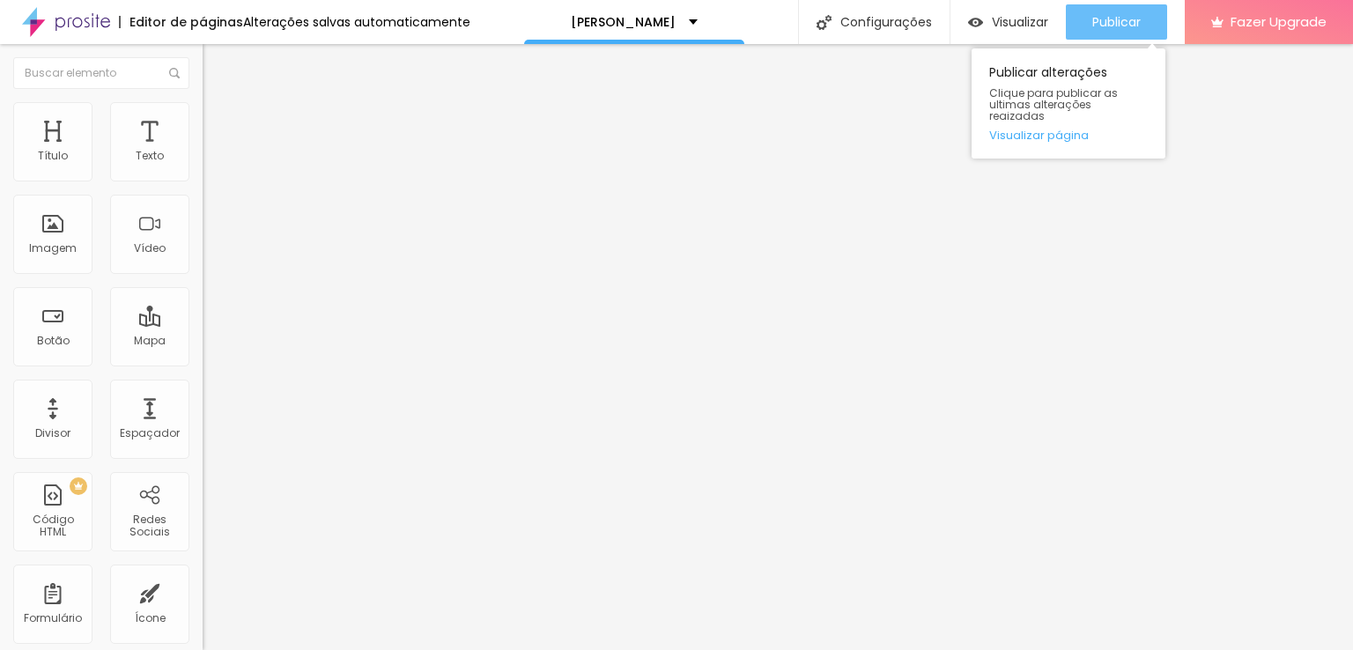
click at [1094, 18] on span "Publicar" at bounding box center [1116, 22] width 48 height 14
click at [1092, 27] on span "Publicar" at bounding box center [1116, 22] width 48 height 14
